Goal: Information Seeking & Learning: Learn about a topic

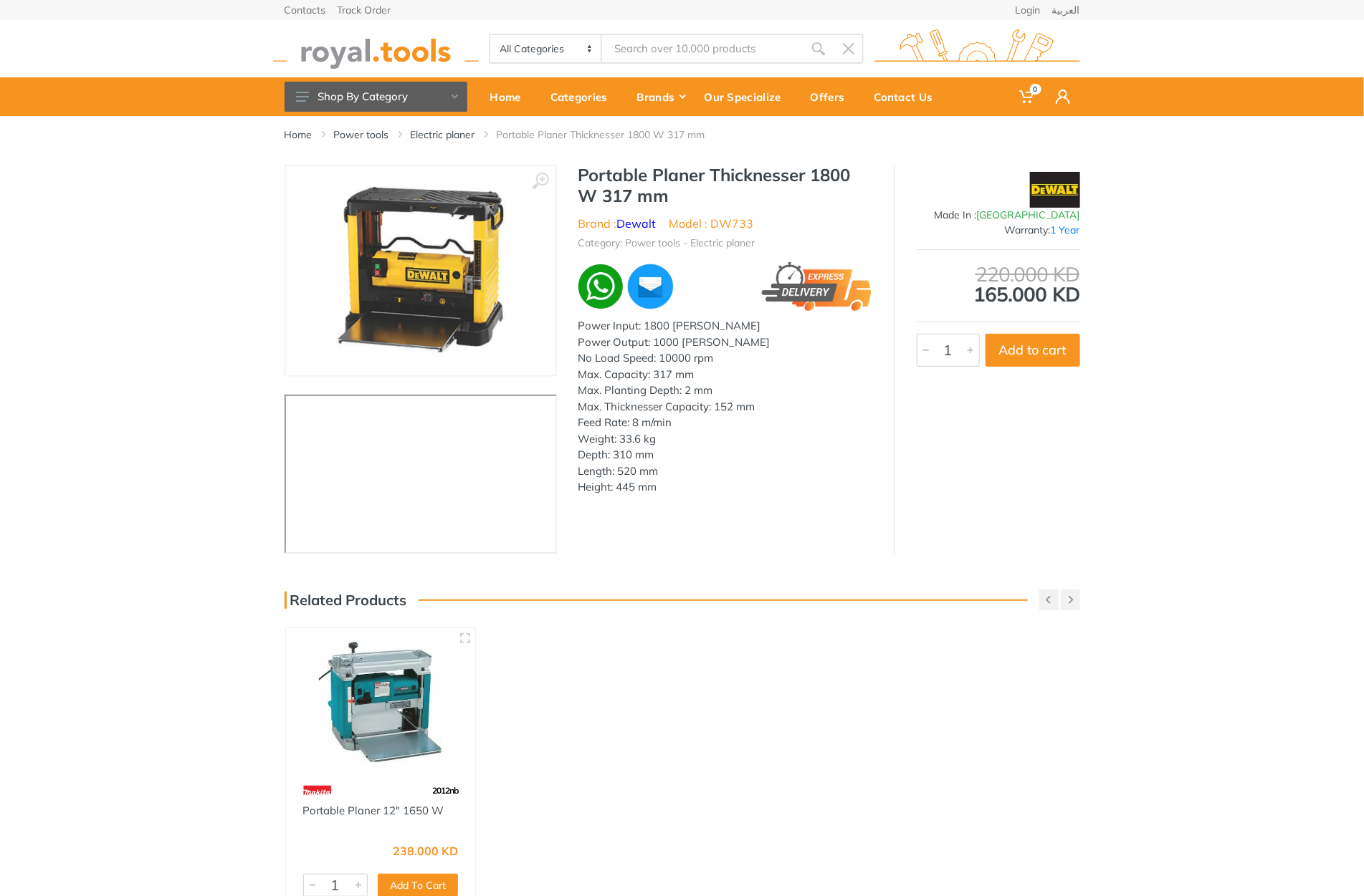
click at [600, 168] on h1 "Portable Planer Thicknesser 1800 W 317 mm" at bounding box center [725, 186] width 294 height 42
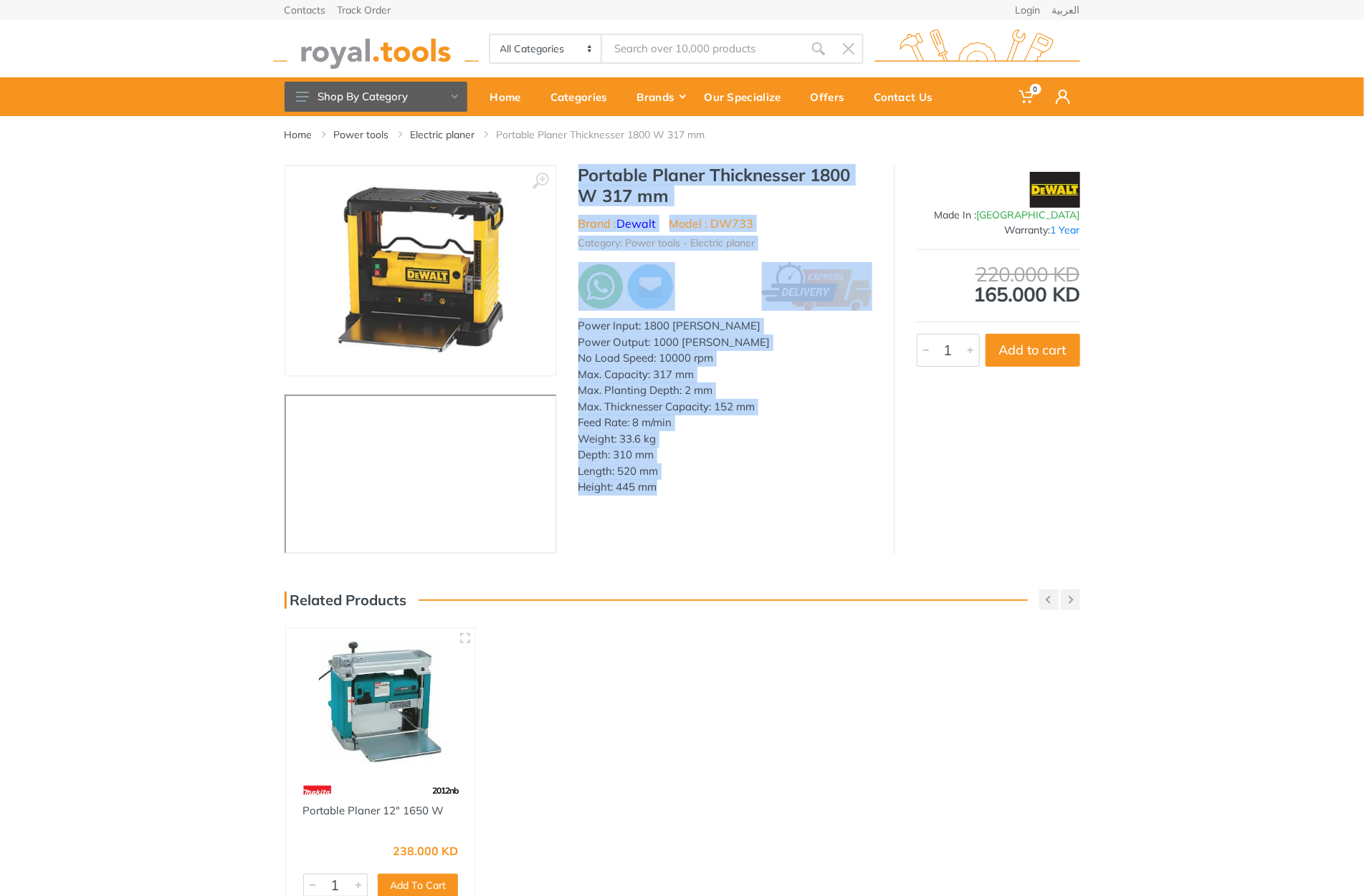
drag, startPoint x: 600, startPoint y: 168, endPoint x: 662, endPoint y: 507, distance: 344.6
click at [662, 507] on div "‹ › Brand : 1 Year" at bounding box center [682, 359] width 795 height 389
copy div "Portable Planer Thicknesser 1800 W 317 mm Brand : Dewalt Model : DW733 Category…"
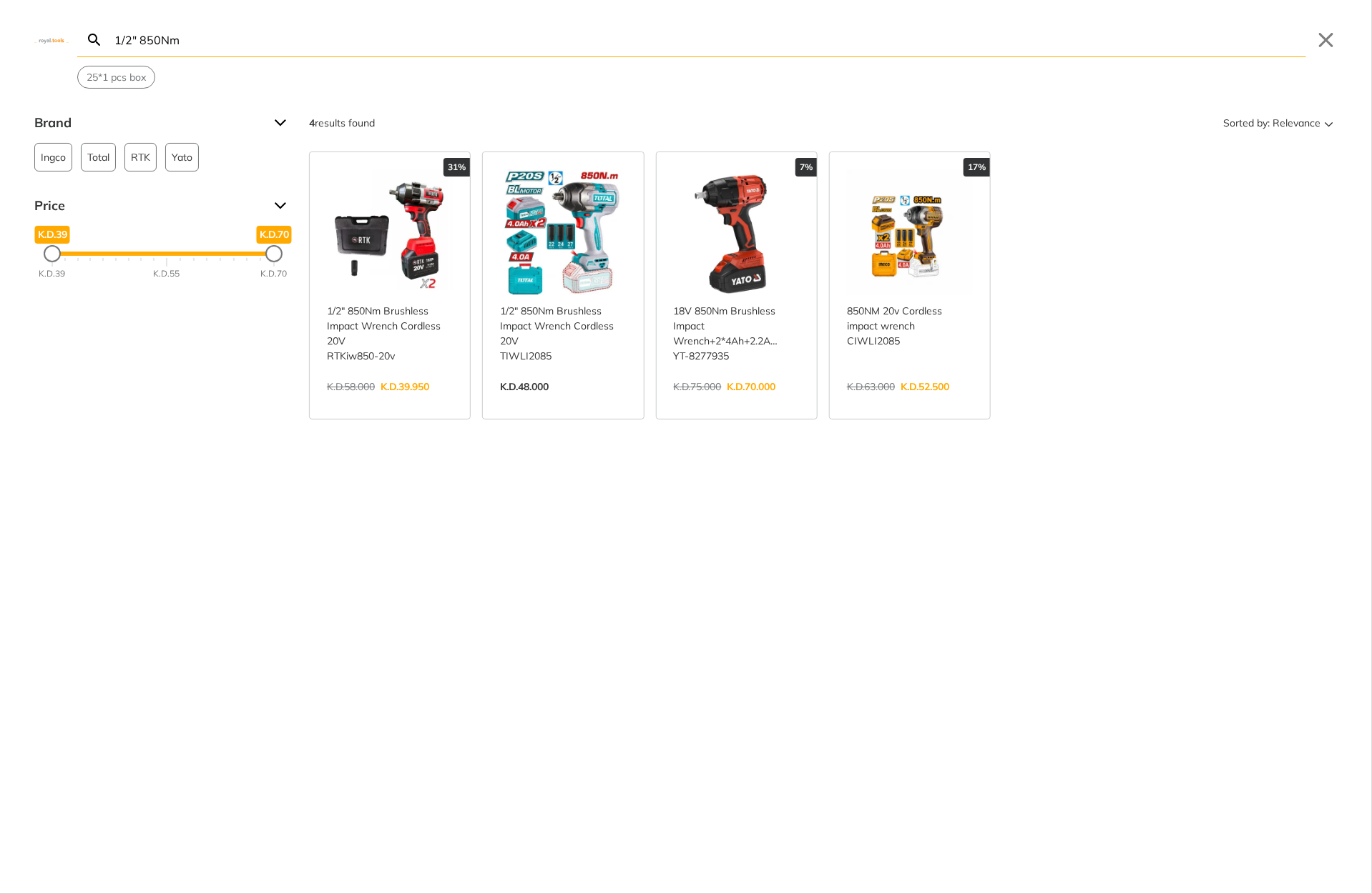
click at [631, 48] on input "1/2" 850Nm" at bounding box center [708, 39] width 1194 height 34
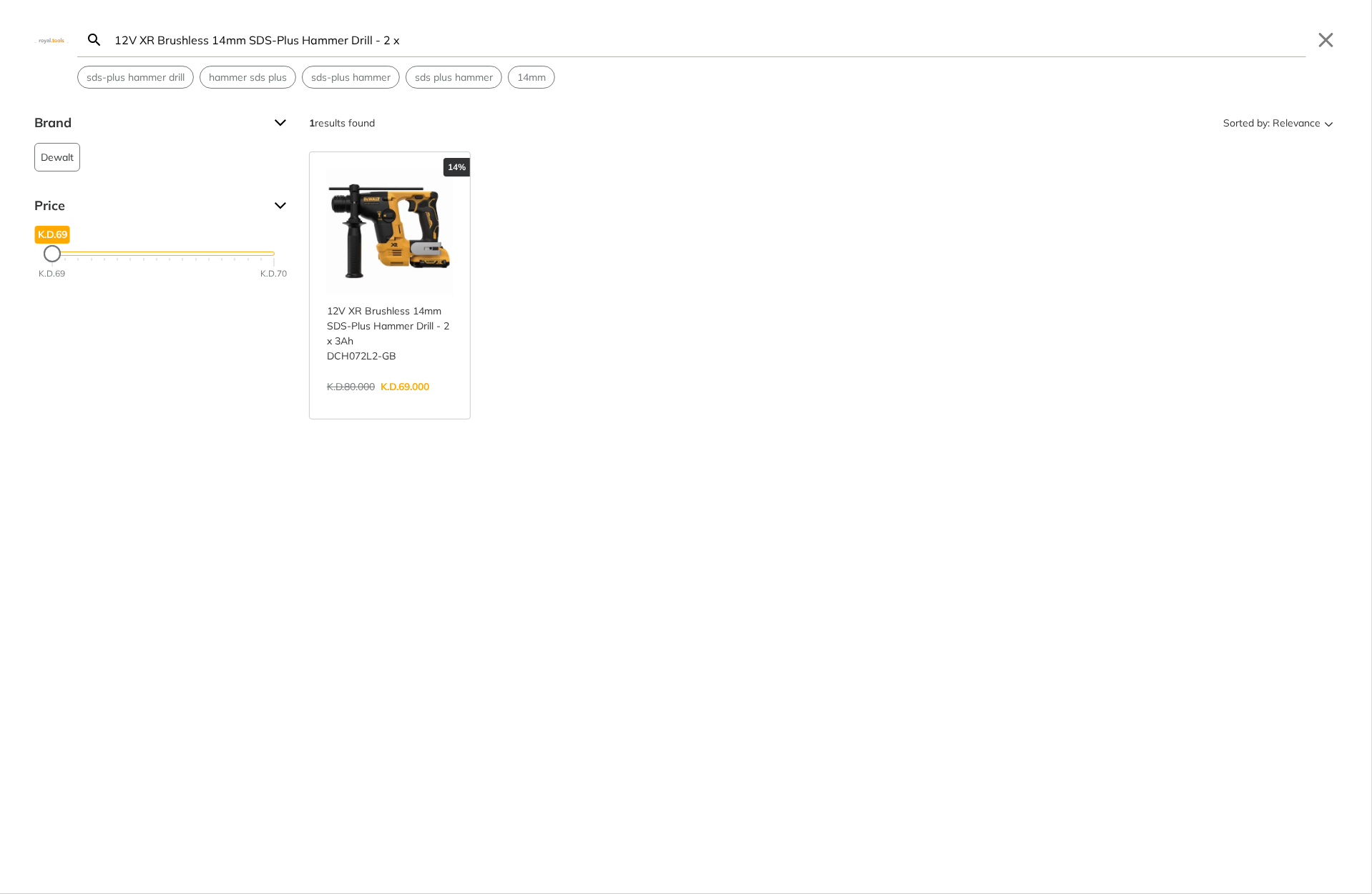
type input "12V XR Brushless 14mm SDS-Plus Hammer Drill - 2 x"
click at [374, 402] on link "View more →" at bounding box center [390, 402] width 126 height 0
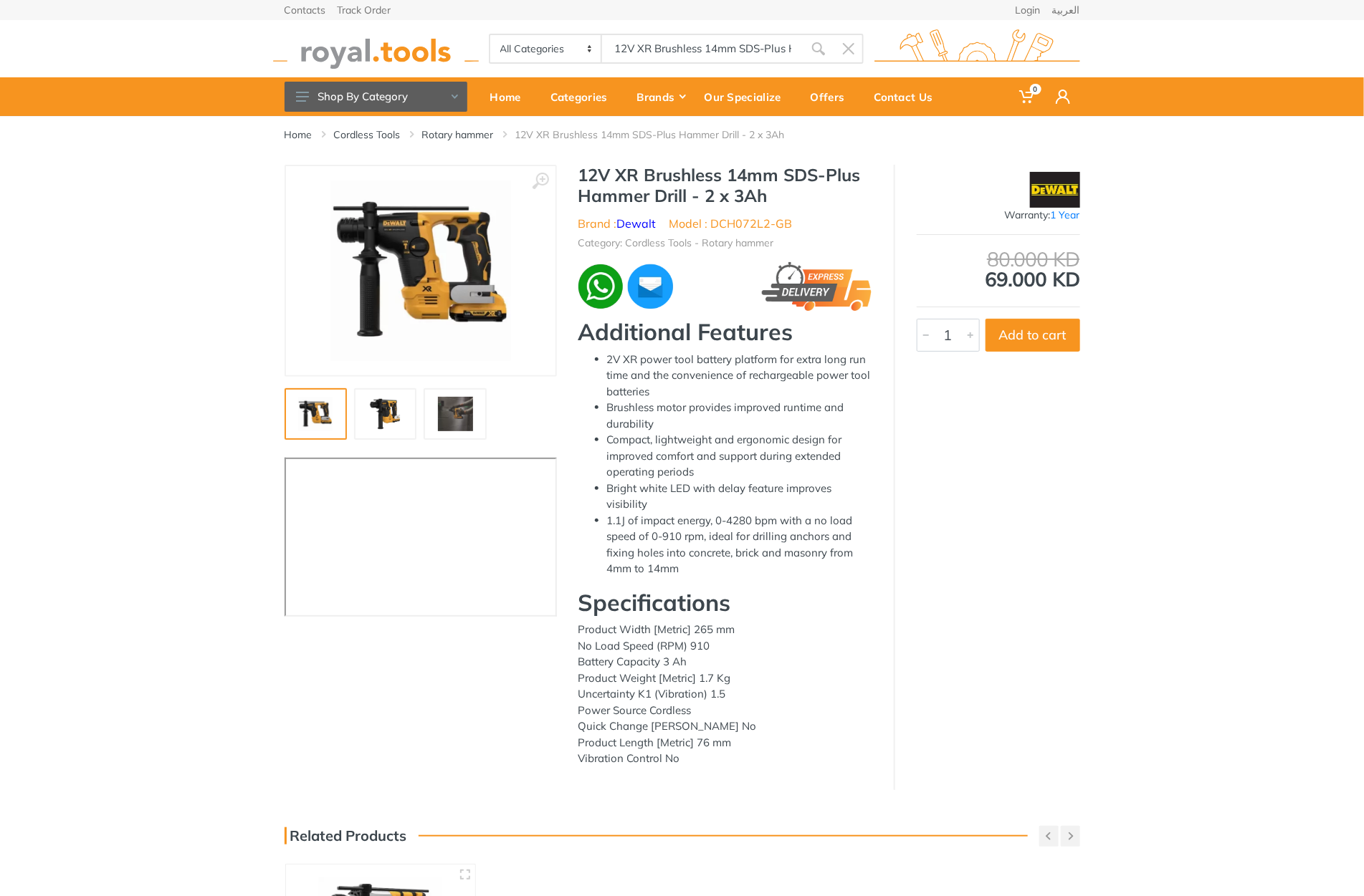
click at [595, 170] on h1 "12V XR Brushless 14mm SDS-Plus Hammer Drill - 2 x 3Ah" at bounding box center [725, 186] width 294 height 42
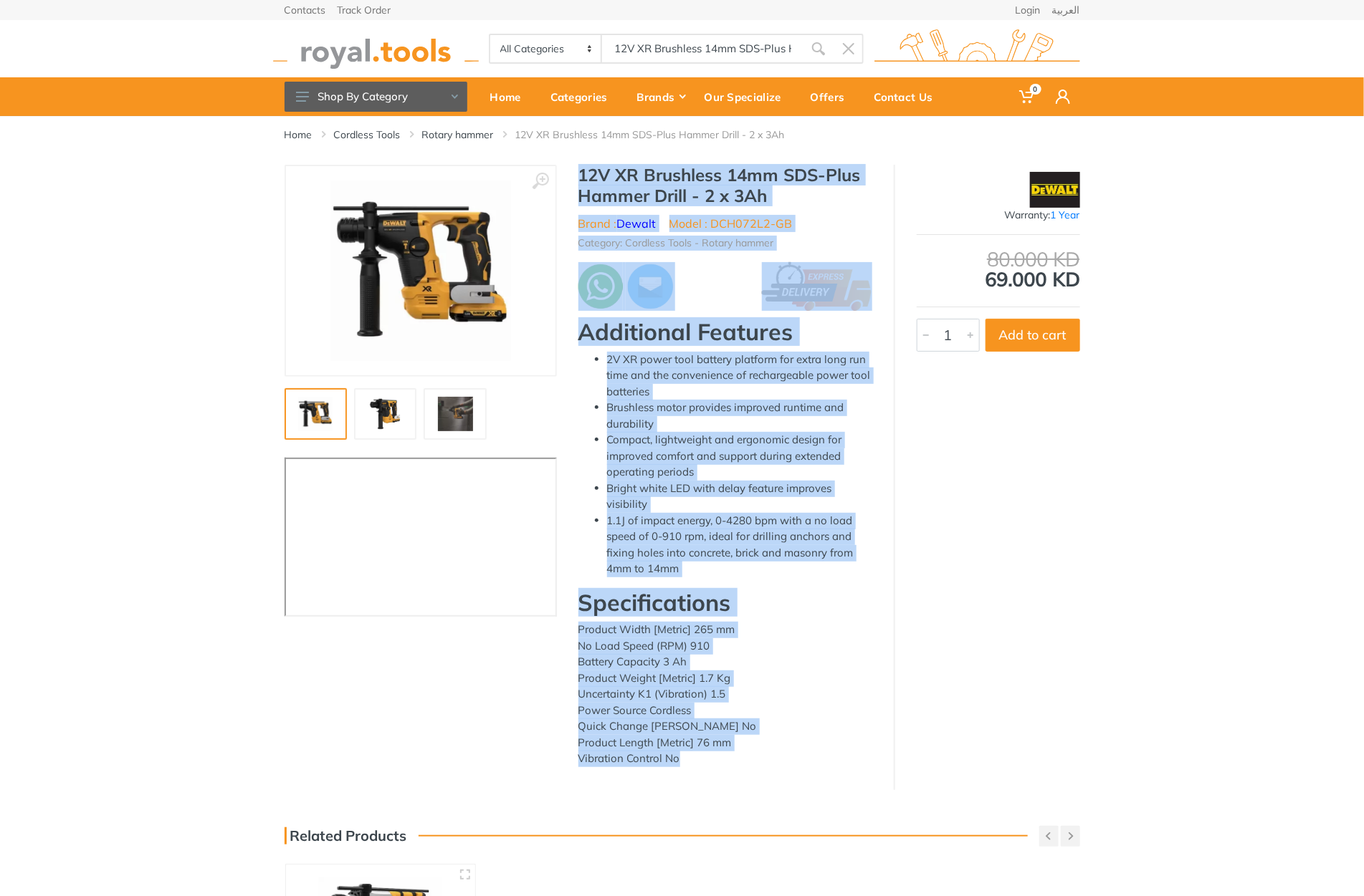
drag, startPoint x: 595, startPoint y: 170, endPoint x: 715, endPoint y: 756, distance: 598.2
click at [715, 756] on div "12V XR Brushless 14mm SDS-Plus Hammer Drill - 2 x 3Ah Brand : Dewalt Model : DC…" at bounding box center [725, 470] width 337 height 611
copy div "12V XR Brushless 14mm SDS-Plus Hammer Drill - 2 x 3Ah Brand : Dewalt Model : DC…"
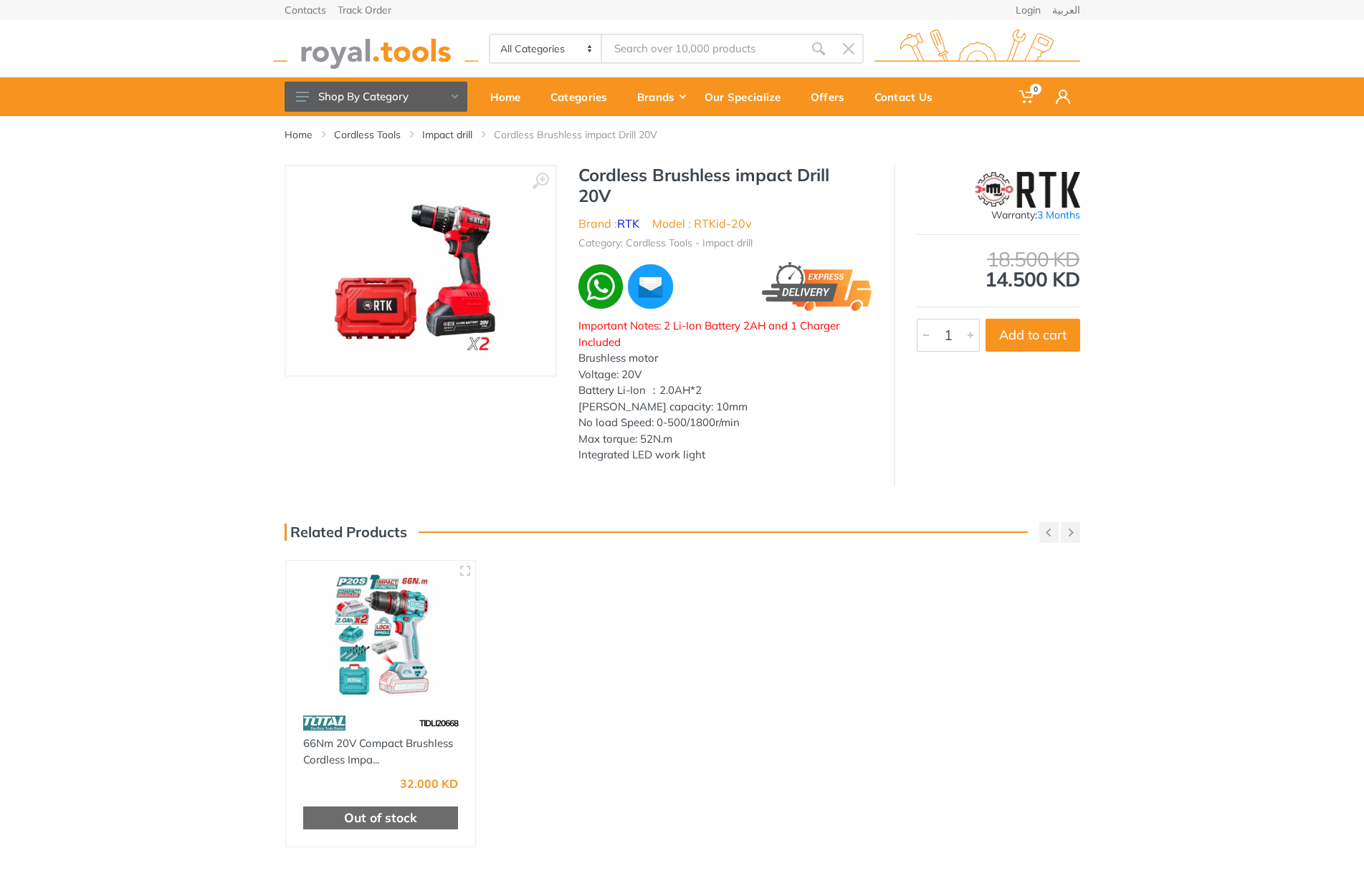
click at [692, 31] on div "All Categories Power tools Cordless Tools Hand Tools Power Tools Accessories Sa…" at bounding box center [682, 48] width 817 height 57
click at [683, 55] on input "Site search" at bounding box center [702, 48] width 201 height 30
type input "ttac25"
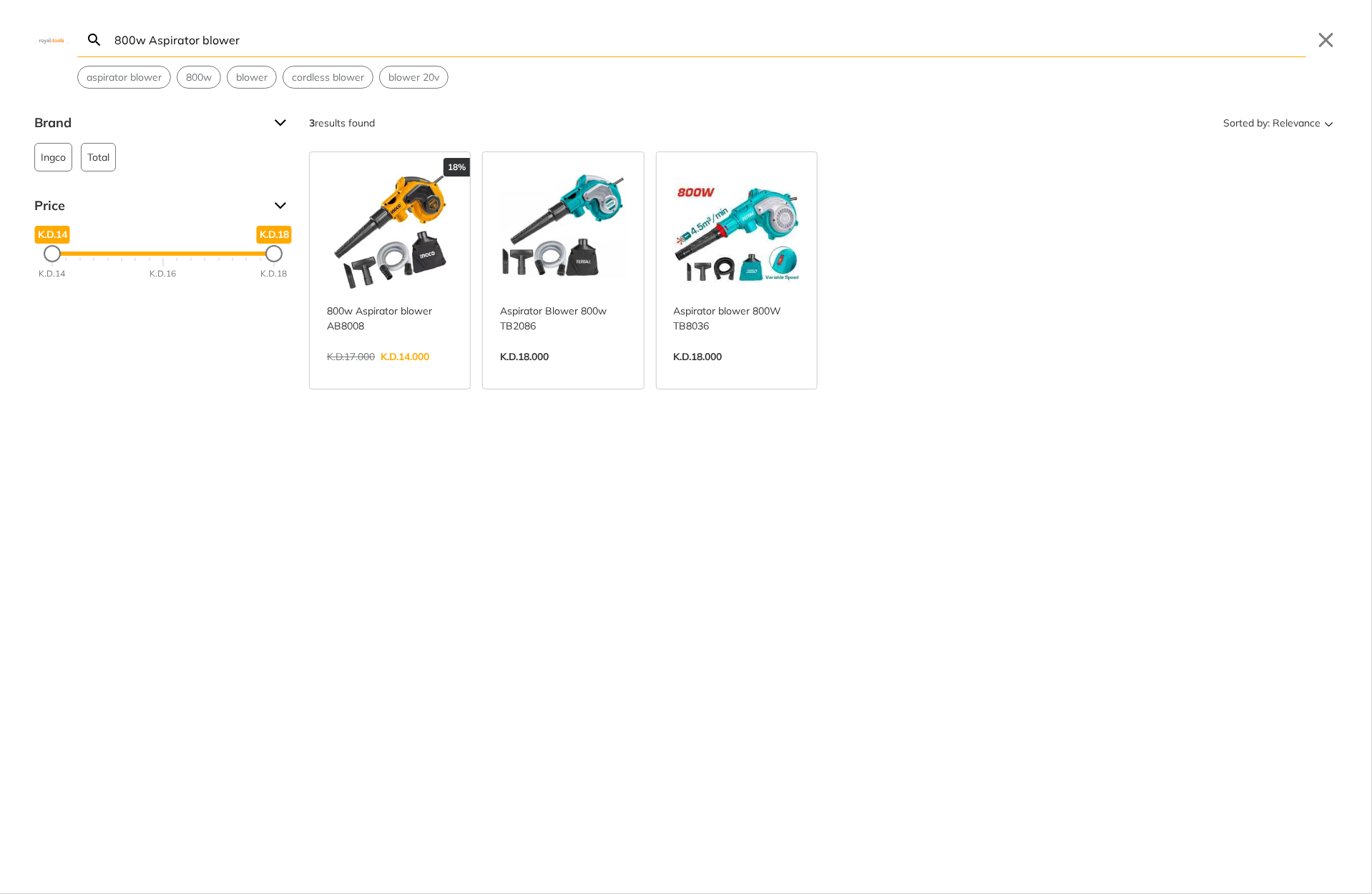
type input "800w Aspirator blower"
click at [416, 372] on link "View more →" at bounding box center [390, 372] width 126 height 0
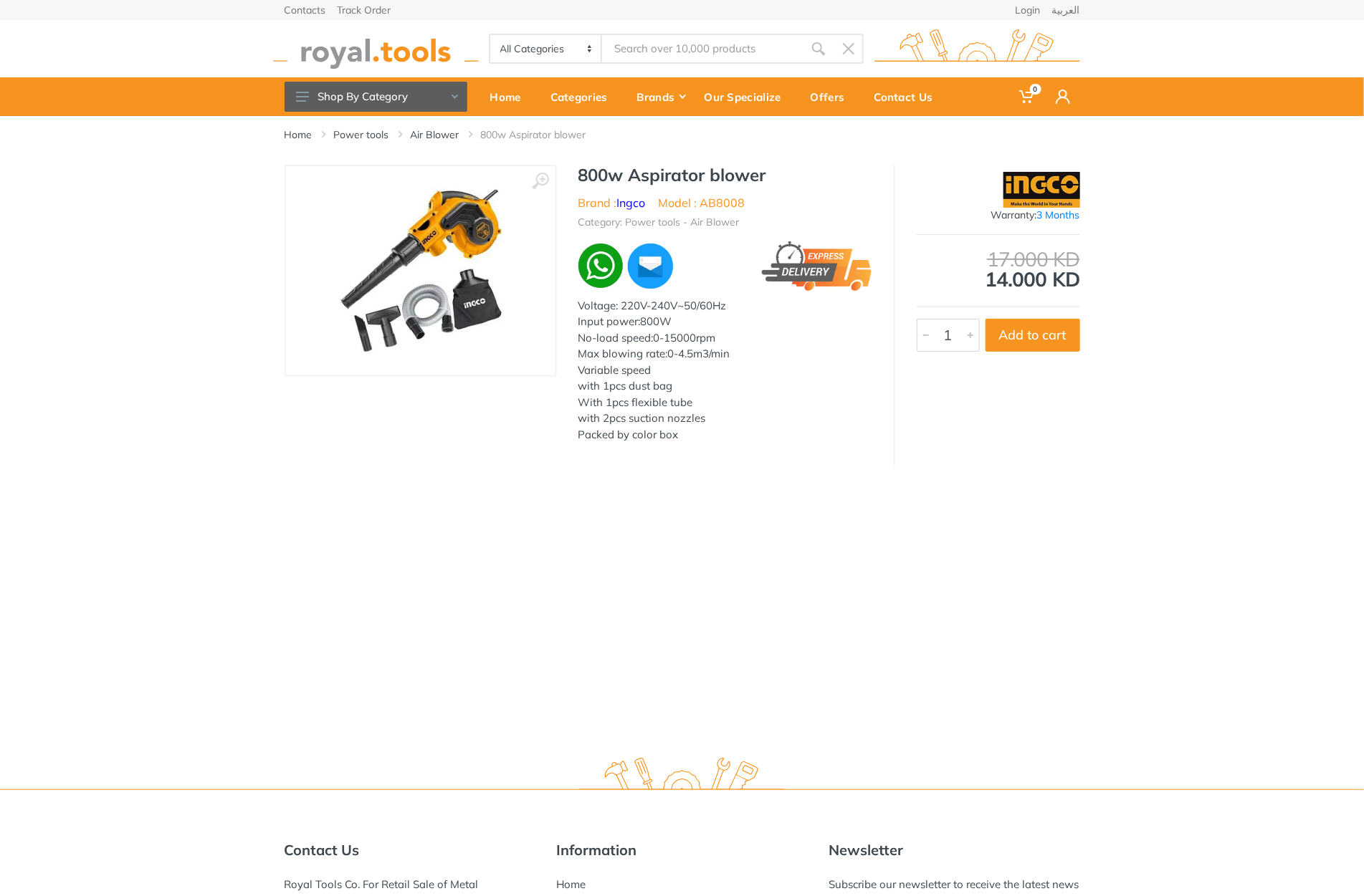
type input "800w Aspirator blower"
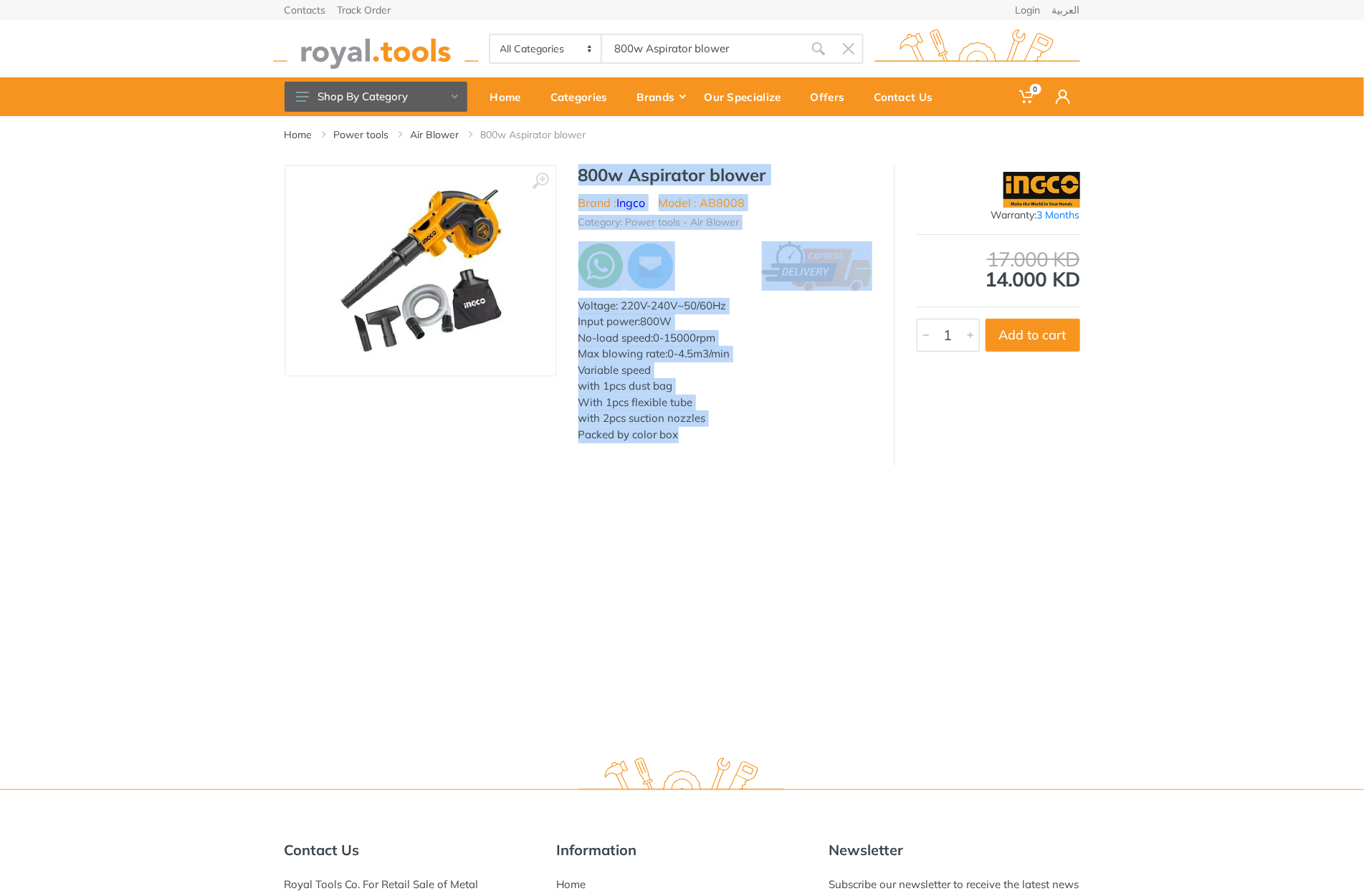
drag, startPoint x: 576, startPoint y: 175, endPoint x: 692, endPoint y: 448, distance: 296.6
click at [692, 448] on div "800w Aspirator blower Brand : Ingco Model : AB8008 Category: Power tools - Air …" at bounding box center [725, 307] width 337 height 287
copy div "800w Aspirator blower Brand : Ingco Model : AB8008 Category: Power tools - Air …"
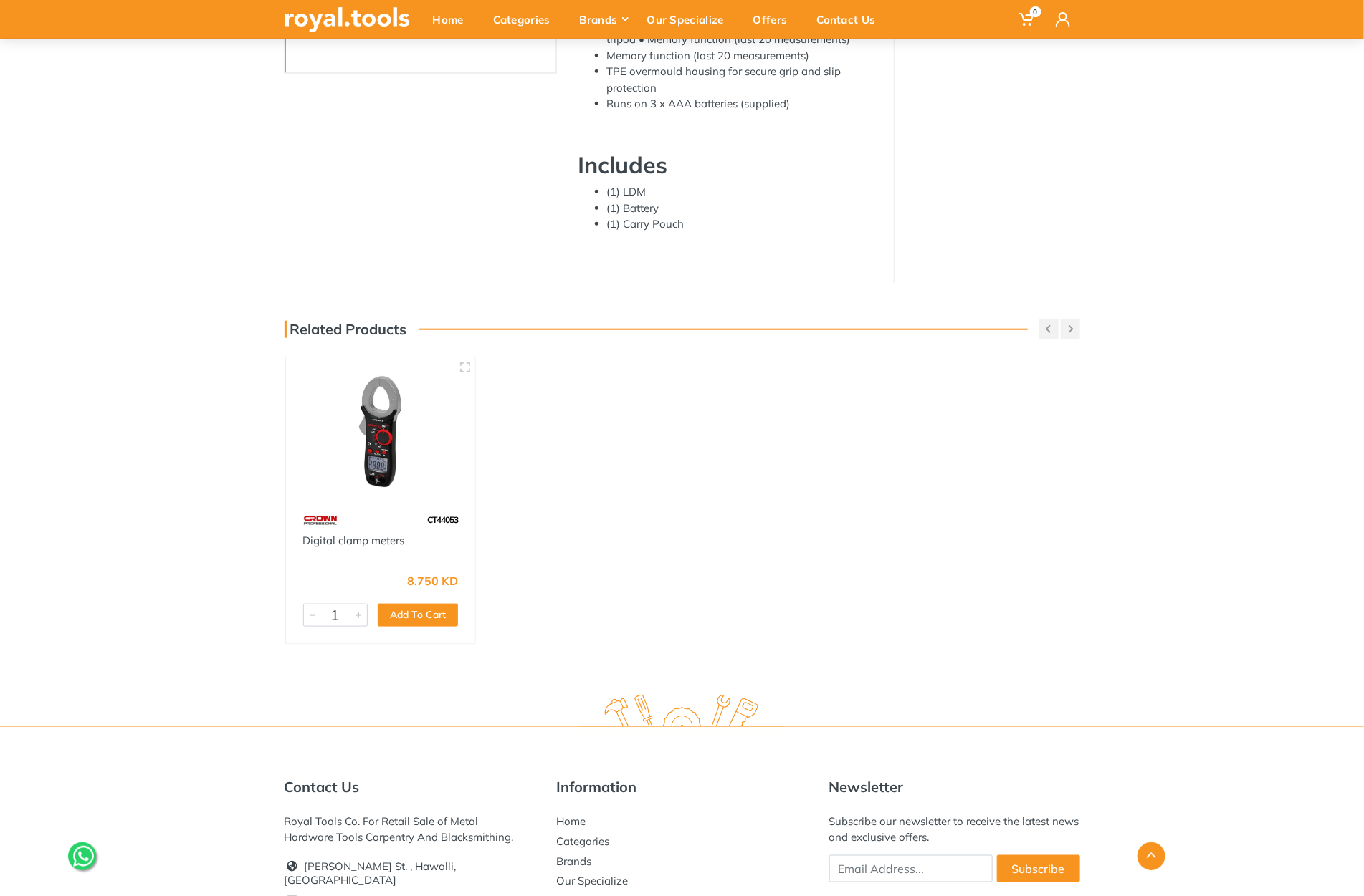
scroll to position [271, 0]
